Goal: Transaction & Acquisition: Purchase product/service

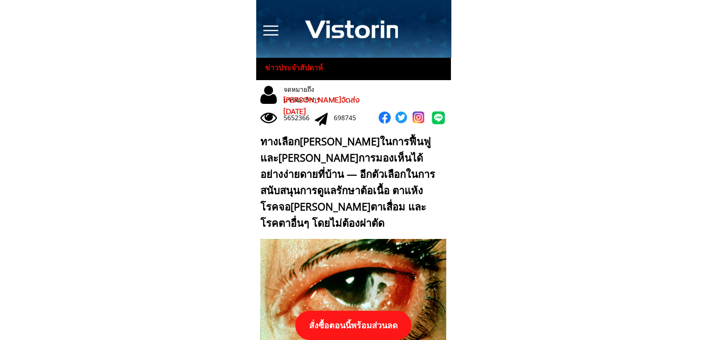
click at [384, 323] on p "สั่งซื้อตอนนี้พร้อมส่วนลด" at bounding box center [353, 324] width 116 height 29
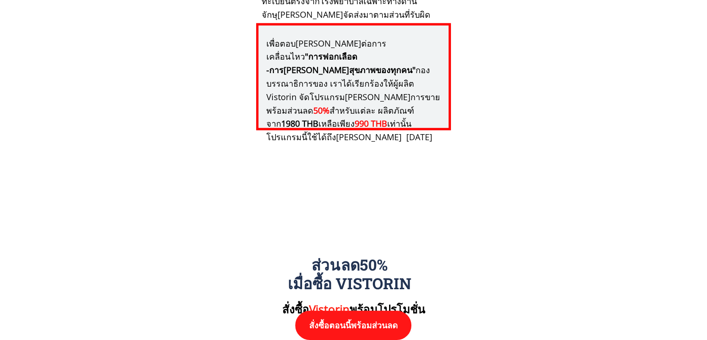
scroll to position [9659, 0]
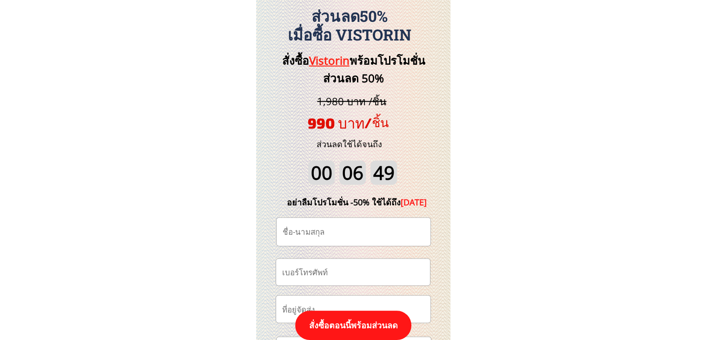
click at [346, 269] on input "tel" at bounding box center [353, 272] width 146 height 27
paste input "0829012958"
type input "0829012958"
click at [330, 235] on input "text" at bounding box center [353, 232] width 146 height 28
paste input "[PERSON_NAME] ด่วนทับรัมย์"
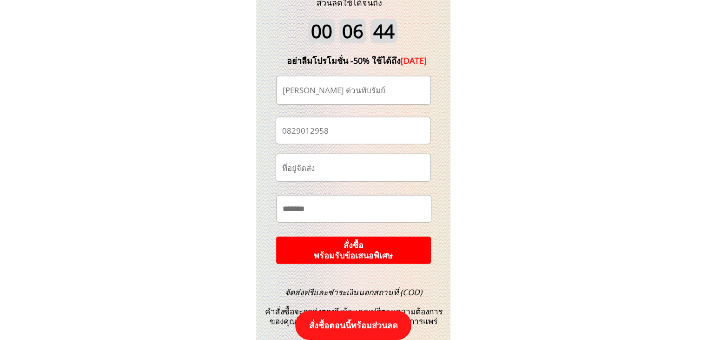
scroll to position [9845, 0]
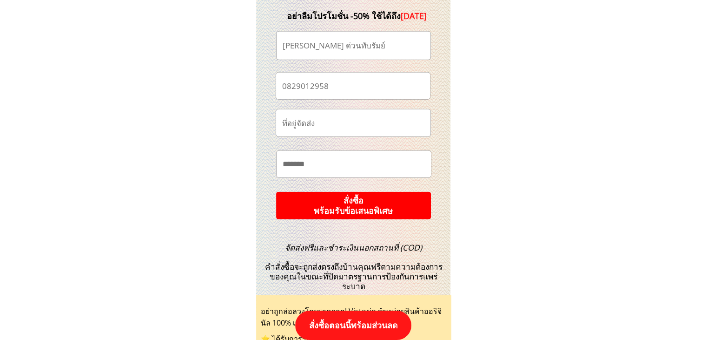
type input "[PERSON_NAME] ด่วนทับรัมย์"
click at [362, 204] on p "สั่งซื้อ พร้อมรับข้อเสนอพิเศษ" at bounding box center [353, 205] width 155 height 27
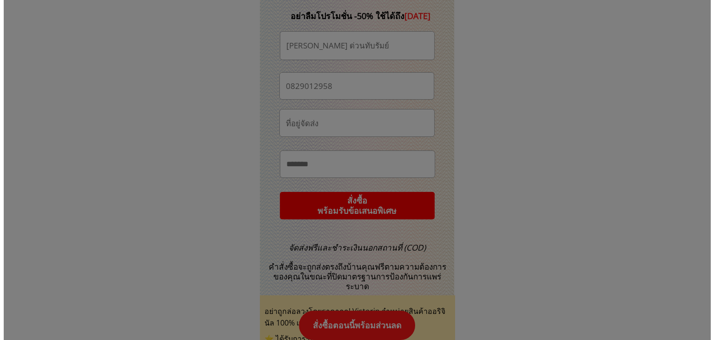
scroll to position [0, 0]
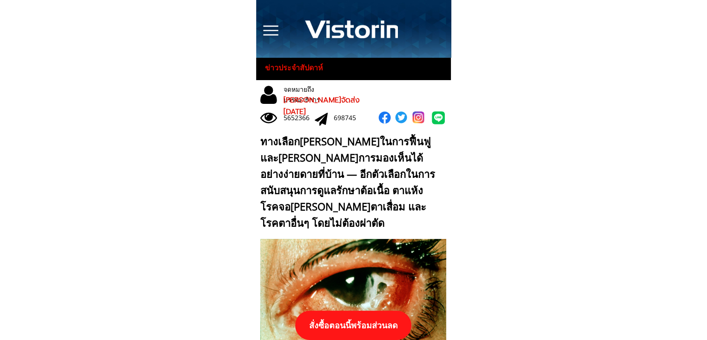
click at [365, 323] on p "สั่งซื้อตอนนี้พร้อมส่วนลด" at bounding box center [353, 324] width 116 height 29
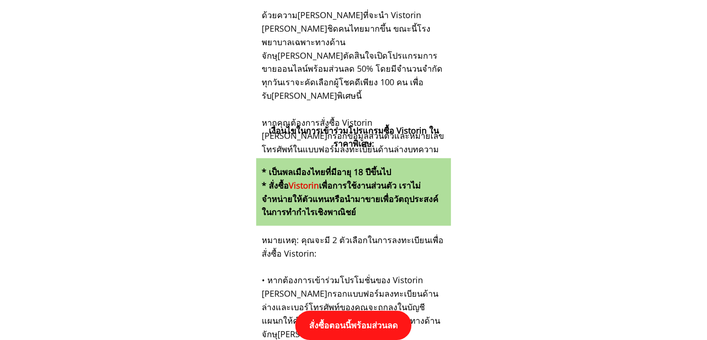
scroll to position [9659, 0]
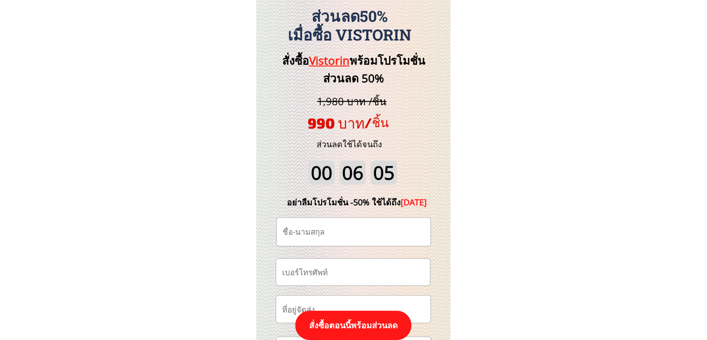
click at [356, 271] on input "tel" at bounding box center [353, 272] width 146 height 27
paste input "0982839307"
type input "0982839307"
click at [361, 225] on input "text" at bounding box center [353, 232] width 146 height 28
paste input "เกียรติศักดิ์ คะรัมย์"
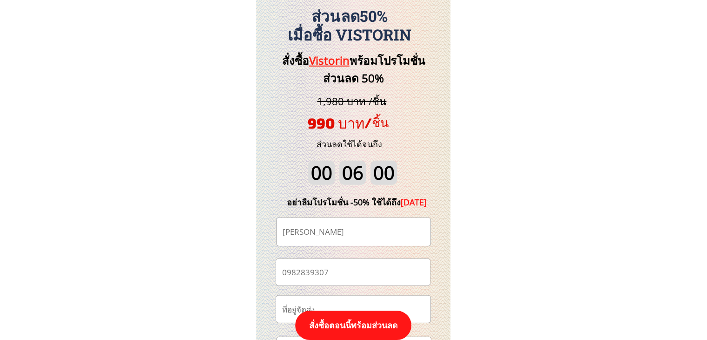
type input "เกียรติศักดิ์ คะรัมย์"
click at [353, 321] on p "สั่งซื้อตอนนี้พร้อมส่วนลด" at bounding box center [353, 324] width 116 height 29
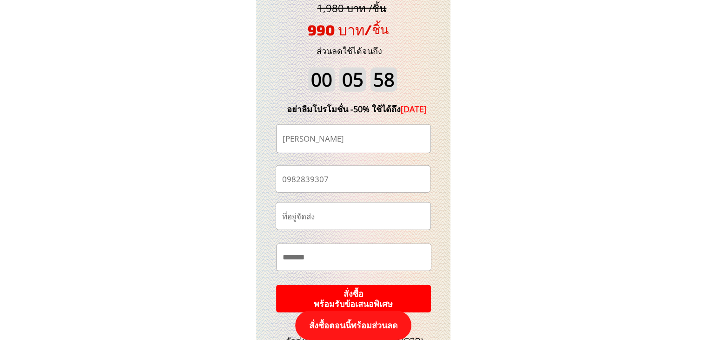
scroll to position [9798, 0]
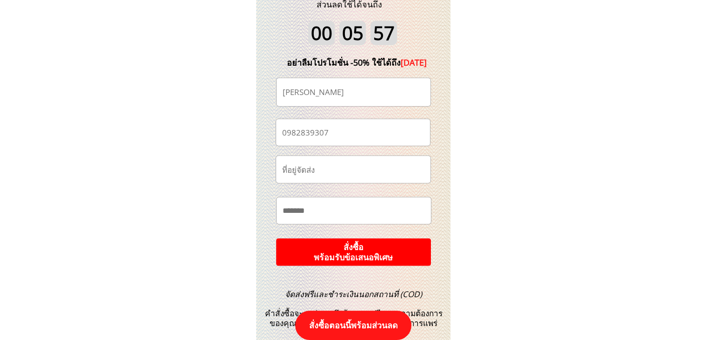
click at [401, 254] on p "สั่งซื้อ พร้อมรับข้อเสนอพิเศษ" at bounding box center [353, 252] width 156 height 28
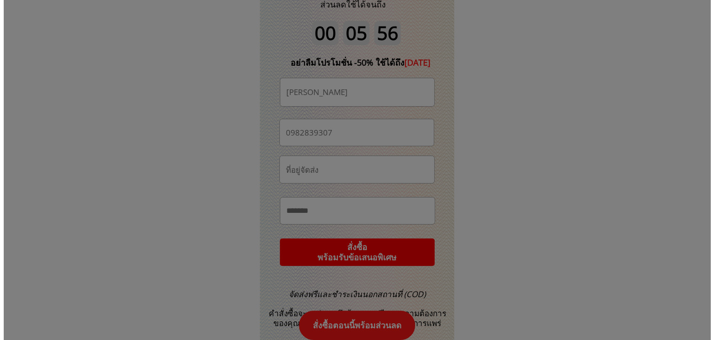
scroll to position [0, 0]
